Goal: Task Accomplishment & Management: Manage account settings

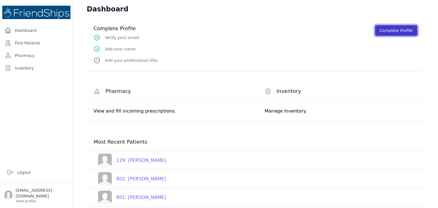
click at [392, 33] on button "Complete Profile" at bounding box center [396, 30] width 42 height 11
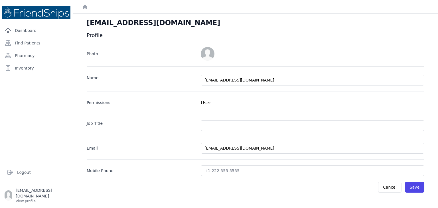
scroll to position [29, 0]
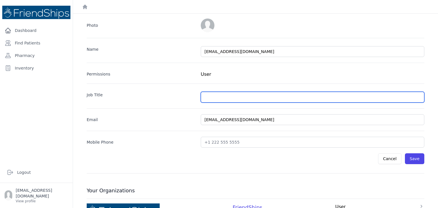
click at [214, 97] on input "text" at bounding box center [313, 97] width 224 height 11
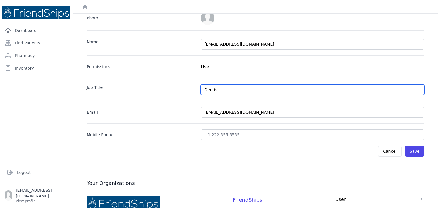
scroll to position [42, 0]
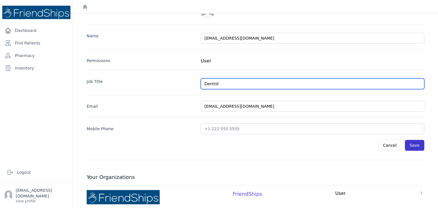
type input "Dentist"
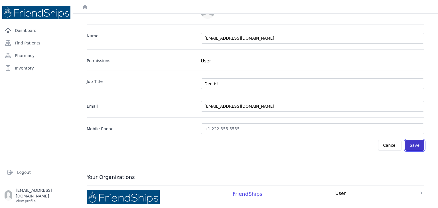
click at [413, 147] on button "Save" at bounding box center [414, 145] width 19 height 11
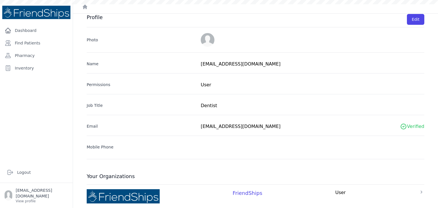
scroll to position [17, 0]
click at [428, 0] on div at bounding box center [219, 0] width 438 height 0
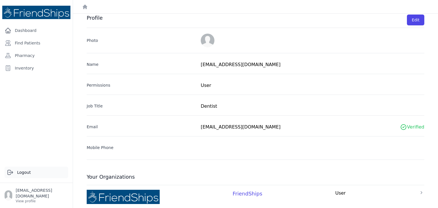
click at [22, 178] on link "Logout" at bounding box center [37, 172] width 64 height 11
